Goal: Check status: Check status

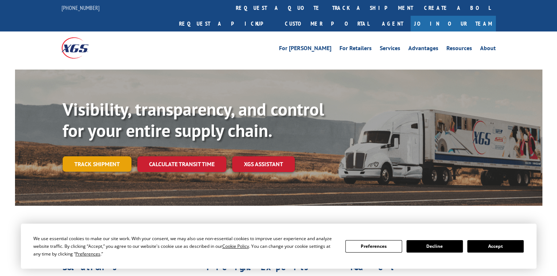
click at [121, 156] on link "Track shipment" at bounding box center [97, 163] width 69 height 15
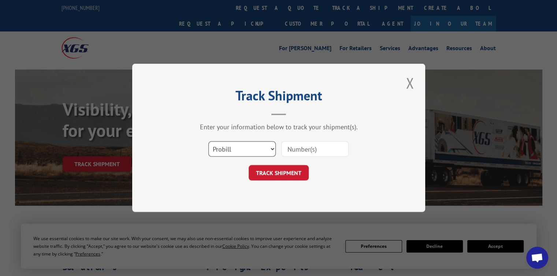
click at [263, 150] on select "Select category... Probill BOL PO" at bounding box center [241, 149] width 67 height 15
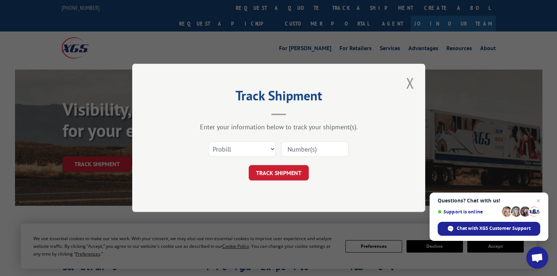
click at [296, 146] on input at bounding box center [314, 149] width 67 height 15
paste input "SO689519"
type input "SO689519"
click at [295, 172] on button "TRACK SHIPMENT" at bounding box center [279, 173] width 60 height 15
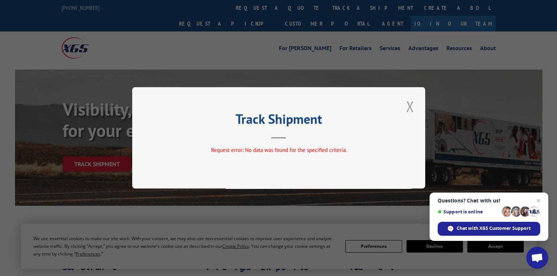
click at [413, 107] on button "Close modal" at bounding box center [410, 106] width 12 height 20
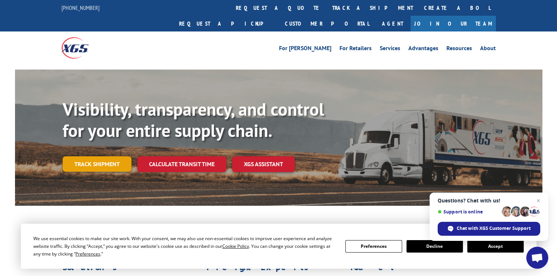
click at [127, 156] on link "Track shipment" at bounding box center [97, 163] width 69 height 15
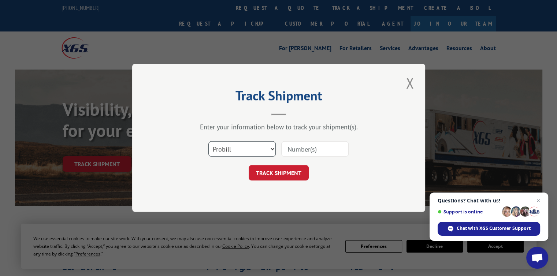
click at [240, 156] on select "Select category... Probill BOL PO" at bounding box center [241, 149] width 67 height 15
select select "bol"
click at [208, 142] on select "Select category... Probill BOL PO" at bounding box center [241, 149] width 67 height 15
click at [299, 154] on input at bounding box center [314, 149] width 67 height 15
paste input "SO689519"
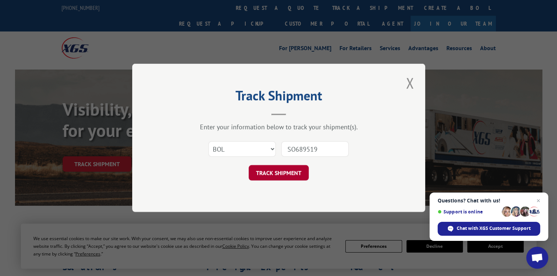
type input "SO689519"
click at [290, 176] on button "TRACK SHIPMENT" at bounding box center [279, 173] width 60 height 15
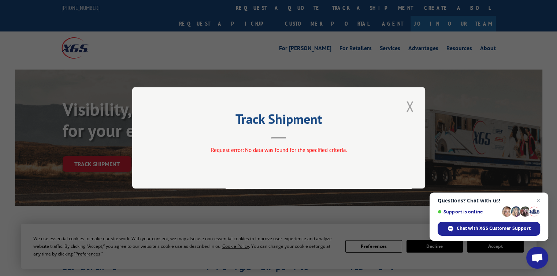
click at [411, 103] on button "Close modal" at bounding box center [410, 106] width 12 height 20
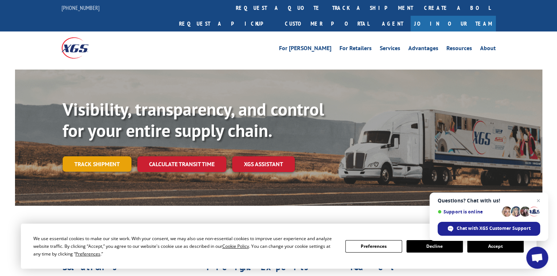
click at [112, 156] on link "Track shipment" at bounding box center [97, 163] width 69 height 15
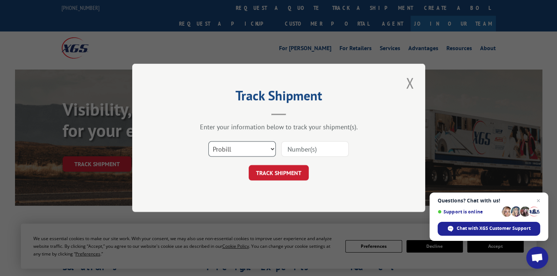
click at [230, 149] on select "Select category... Probill BOL PO" at bounding box center [241, 149] width 67 height 15
select select "po"
click at [208, 142] on select "Select category... Probill BOL PO" at bounding box center [241, 149] width 67 height 15
click at [298, 153] on input at bounding box center [314, 149] width 67 height 15
paste input "SO689519"
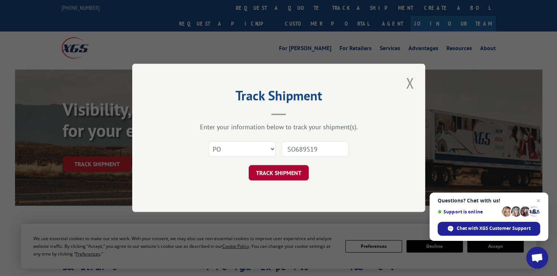
type input "SO689519"
click at [292, 174] on button "TRACK SHIPMENT" at bounding box center [279, 173] width 60 height 15
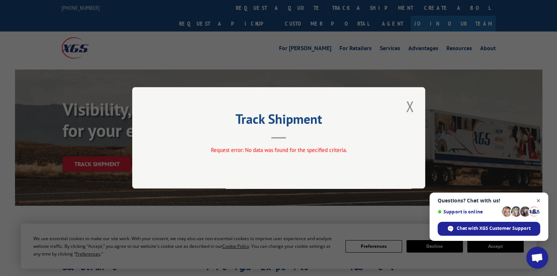
click at [539, 199] on span "Open chat" at bounding box center [538, 200] width 9 height 9
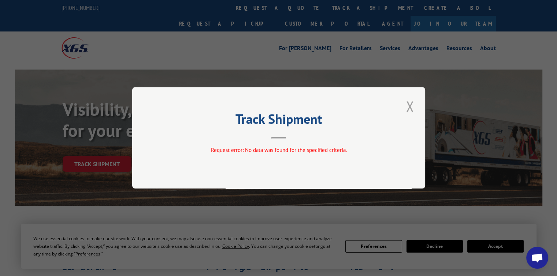
click at [413, 103] on button "Close modal" at bounding box center [410, 106] width 12 height 20
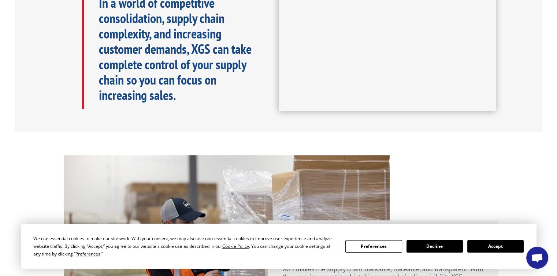
scroll to position [388, 0]
